Goal: Navigation & Orientation: Understand site structure

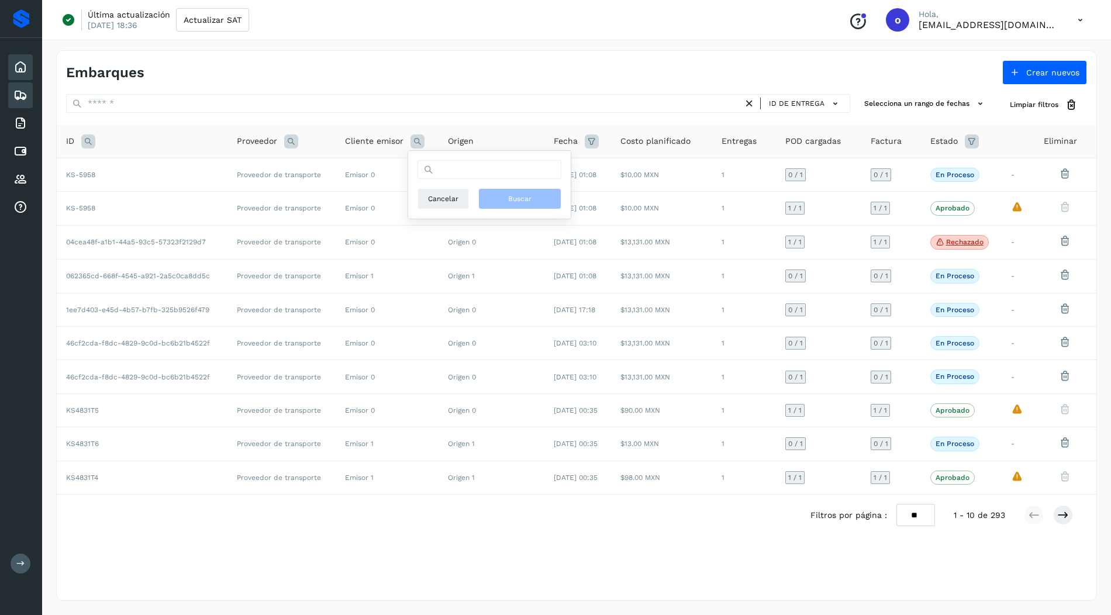
click at [9, 62] on div "Inicio" at bounding box center [20, 67] width 25 height 26
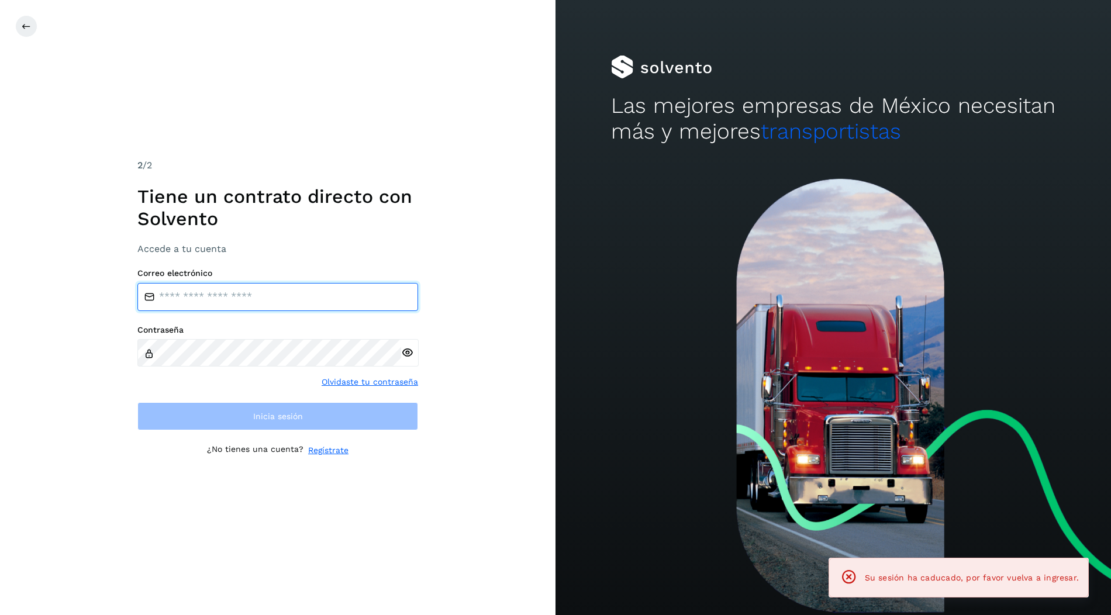
click at [336, 286] on input "email" at bounding box center [277, 297] width 281 height 28
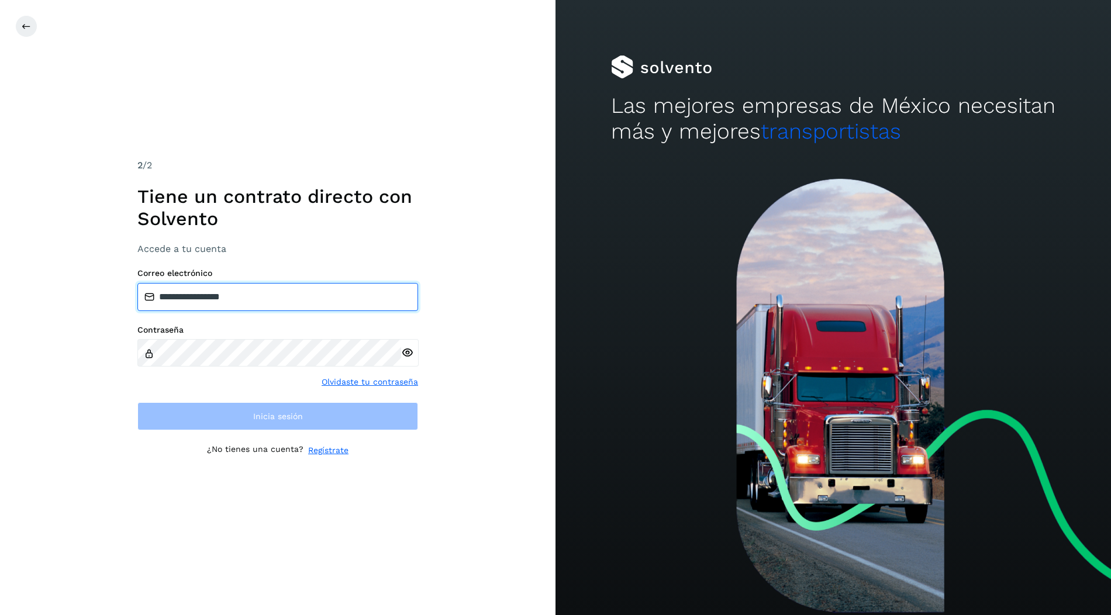
type input "**********"
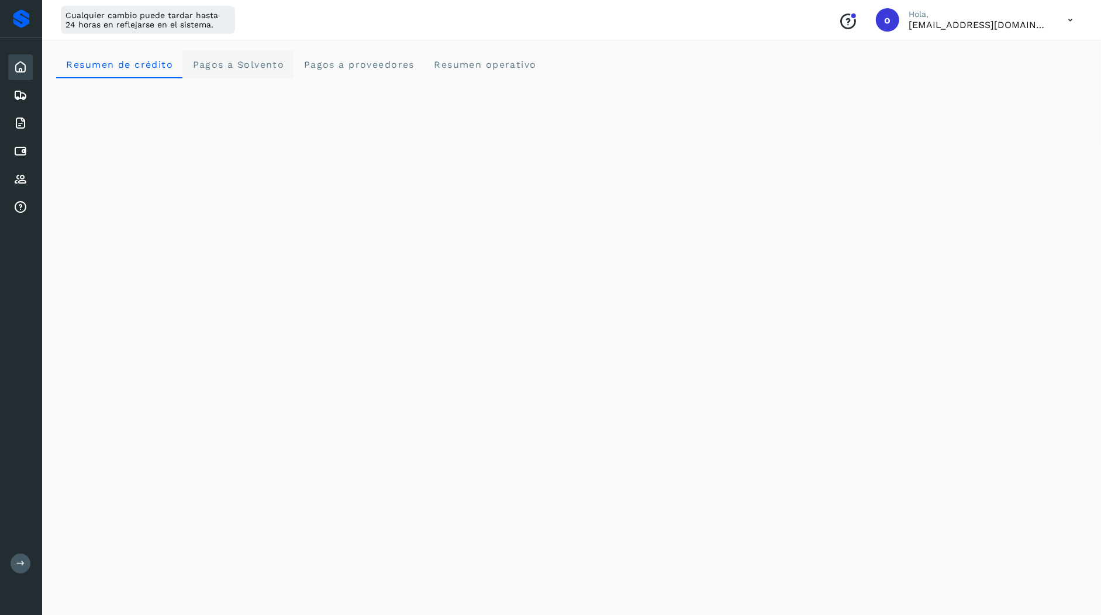
click at [259, 67] on span "Pagos a Solvento" at bounding box center [238, 64] width 92 height 11
click at [328, 64] on span "Pagos a proveedores" at bounding box center [359, 64] width 112 height 11
click at [487, 70] on operativo "Resumen operativo" at bounding box center [485, 64] width 122 height 28
click at [147, 65] on span "Resumen de crédito" at bounding box center [119, 64] width 108 height 11
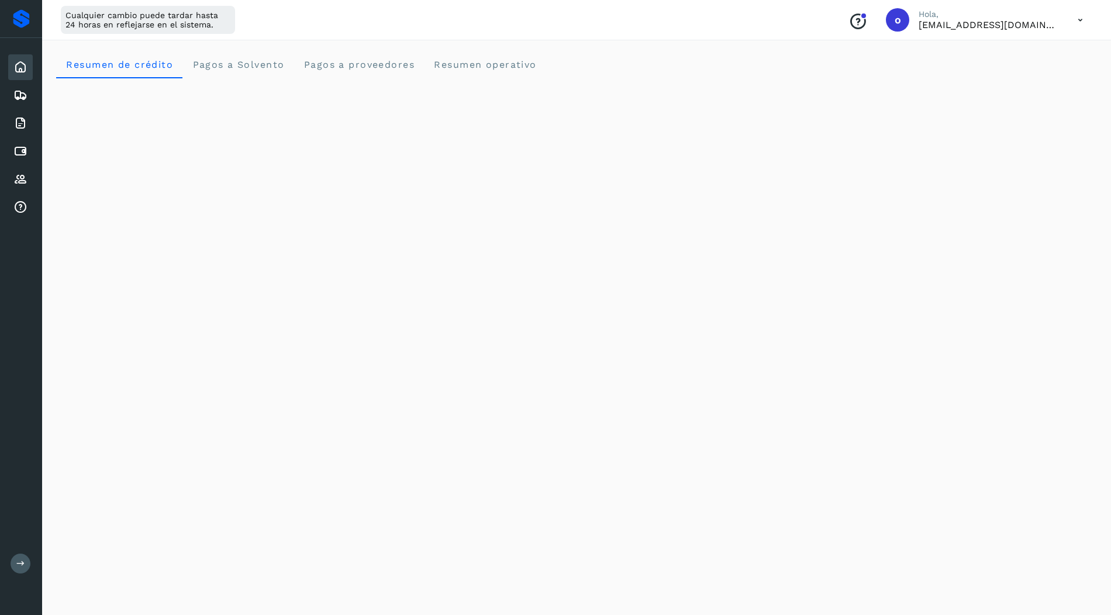
click at [25, 559] on button at bounding box center [21, 564] width 20 height 20
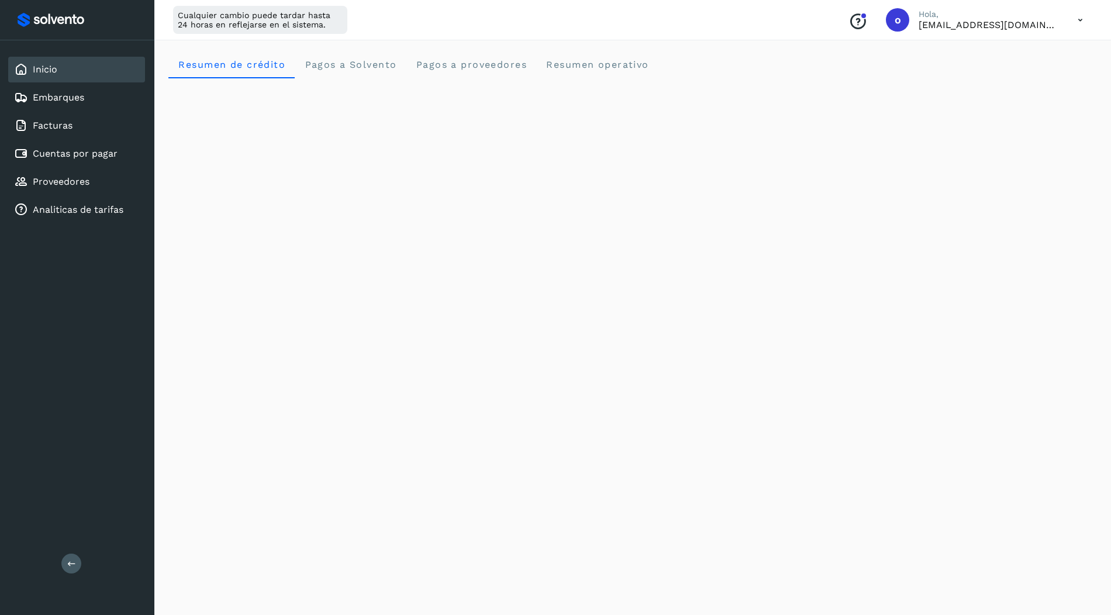
click at [71, 566] on icon at bounding box center [71, 563] width 9 height 9
